Goal: Find specific page/section: Find specific page/section

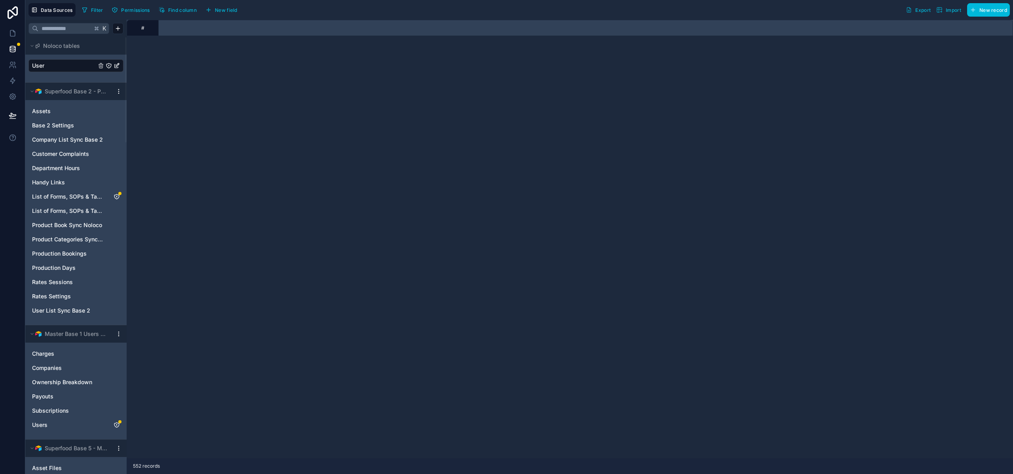
scroll to position [256, 0]
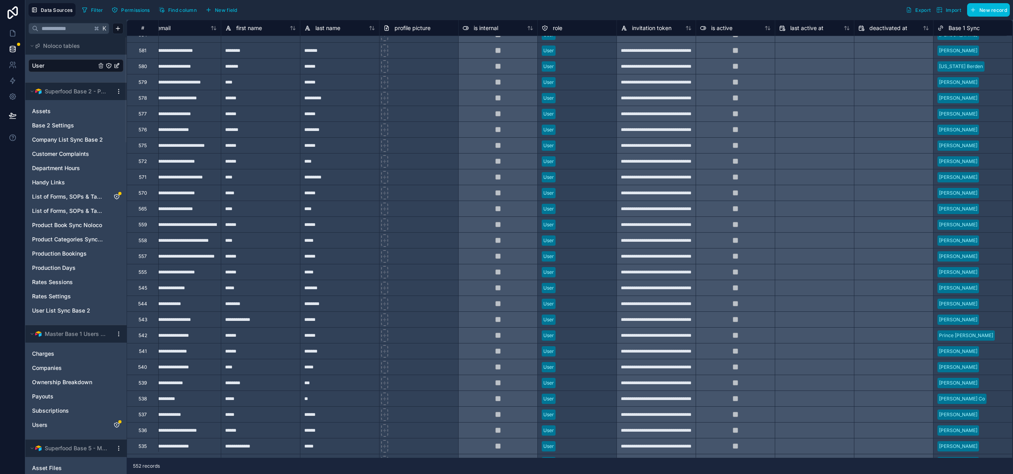
scroll to position [0, 17]
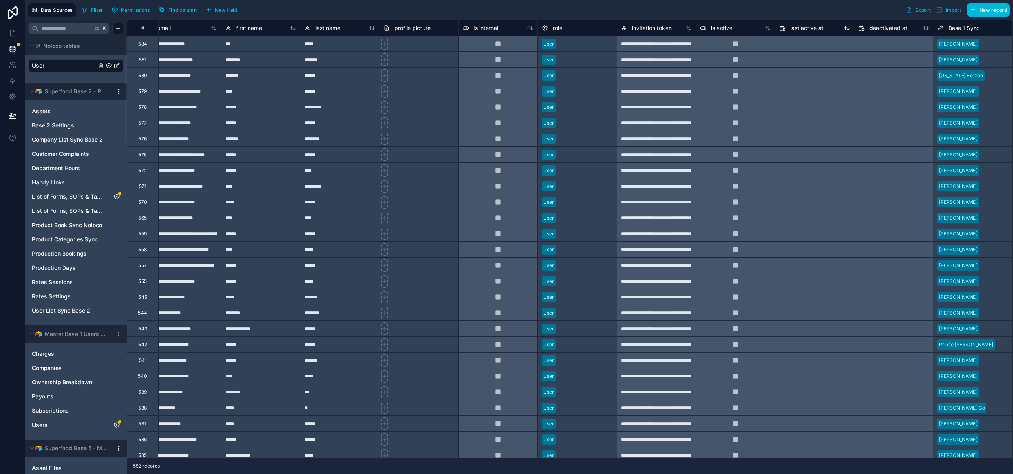
click at [847, 31] on div "last active at" at bounding box center [814, 27] width 71 height 9
click at [847, 27] on icon at bounding box center [847, 28] width 6 height 6
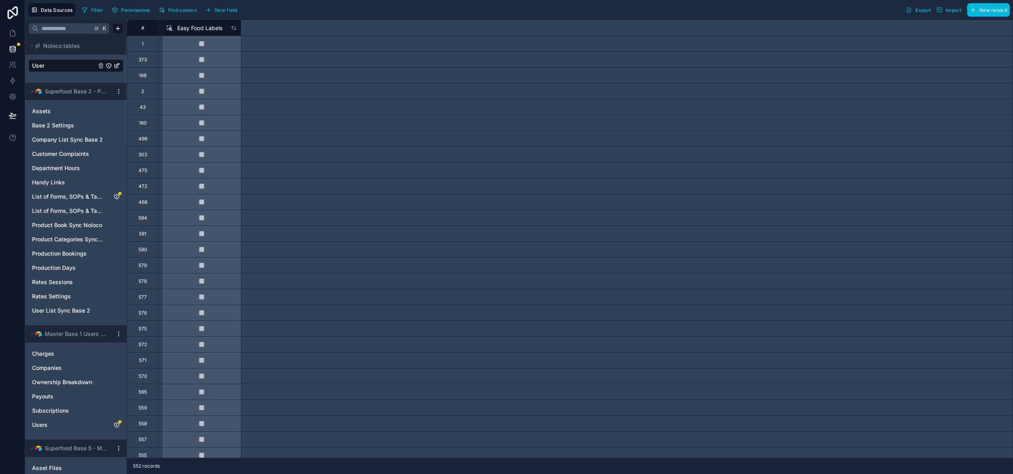
scroll to position [0, 0]
